Goal: Complete application form

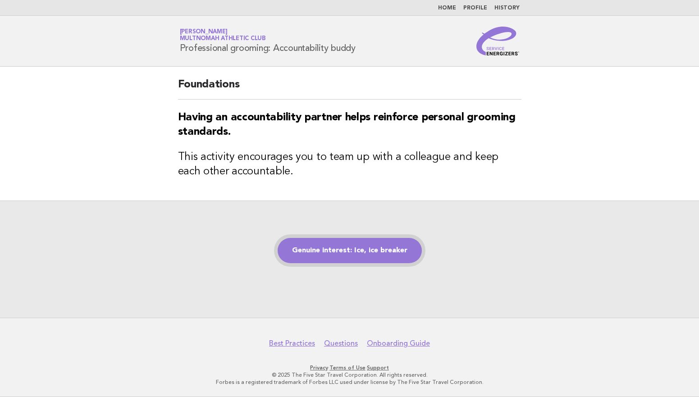
click at [323, 244] on link "Genuine interest: Ice, ice breaker" at bounding box center [350, 250] width 144 height 25
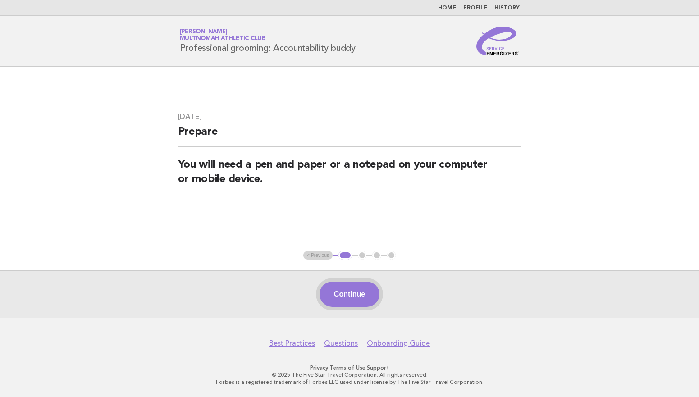
click at [349, 291] on button "Continue" at bounding box center [350, 294] width 60 height 25
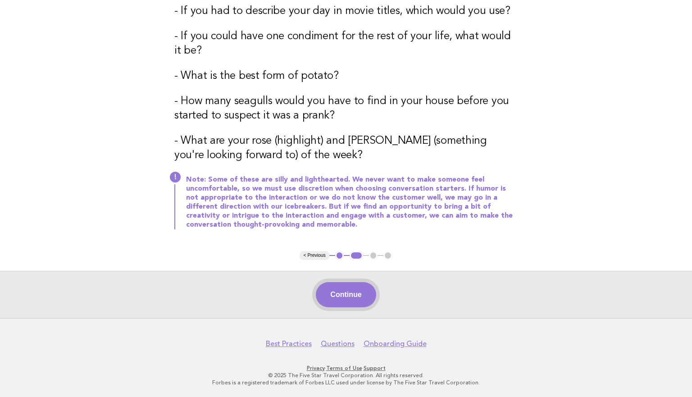
click at [355, 291] on button "Continue" at bounding box center [346, 294] width 60 height 25
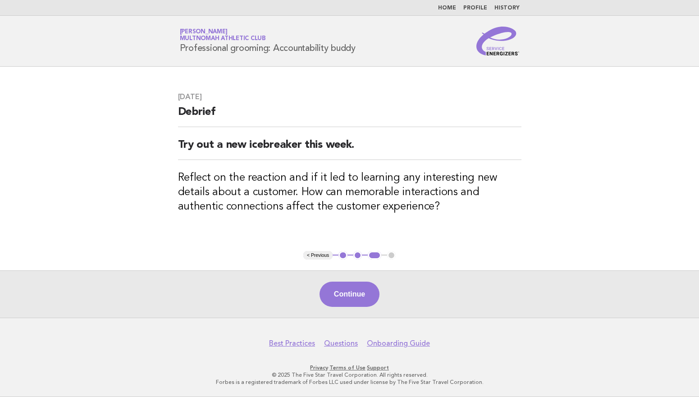
click at [355, 291] on button "Continue" at bounding box center [350, 294] width 60 height 25
